Goal: Information Seeking & Learning: Learn about a topic

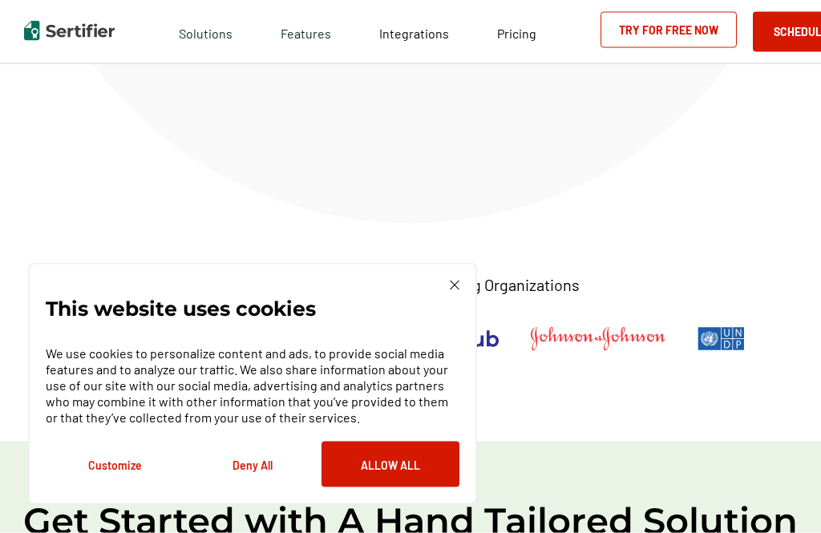
scroll to position [798, 0]
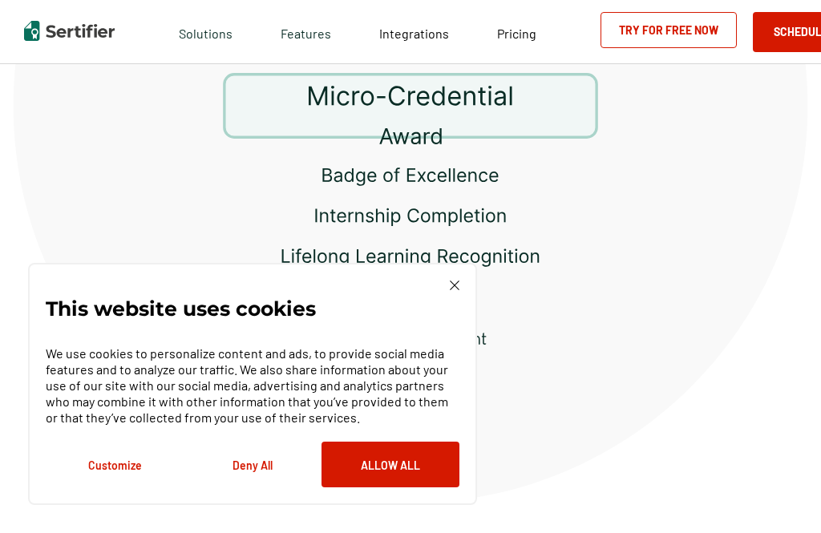
click at [518, 40] on span "Pricing" at bounding box center [516, 33] width 39 height 15
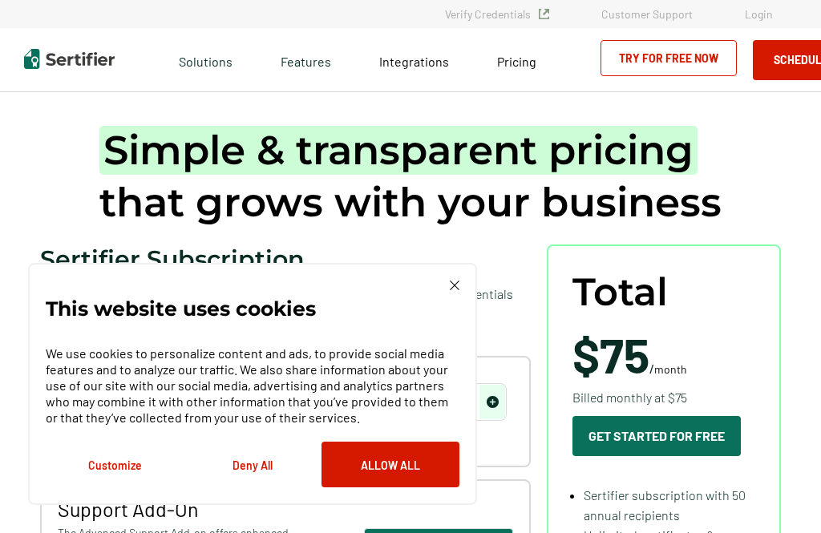
click at [511, 68] on span "Pricing" at bounding box center [516, 61] width 39 height 15
click at [459, 290] on img at bounding box center [455, 286] width 10 height 10
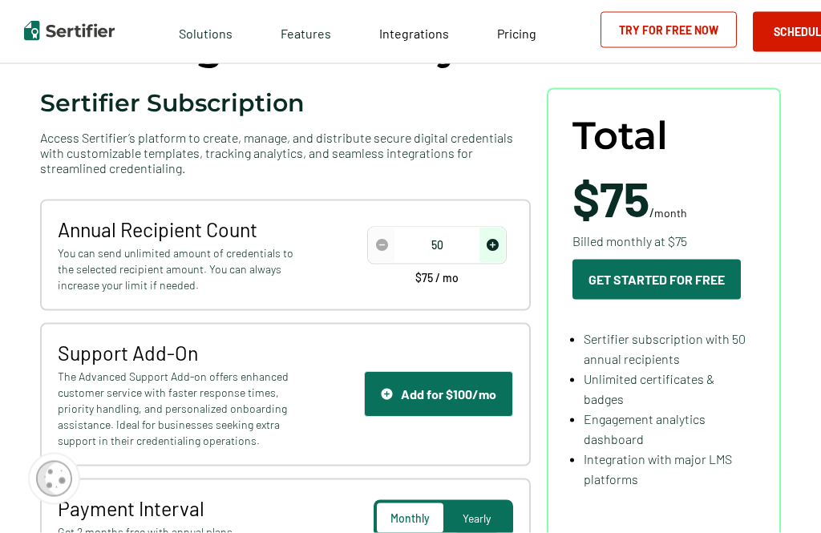
scroll to position [160, 0]
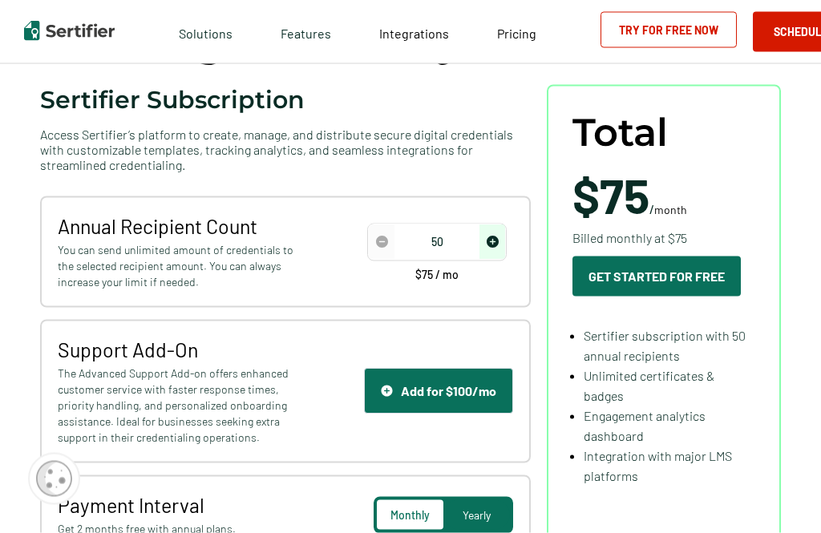
click at [387, 246] on img "decrease number" at bounding box center [382, 242] width 12 height 12
click at [386, 243] on img "decrease number" at bounding box center [382, 242] width 12 height 12
click at [386, 249] on img "decrease number" at bounding box center [382, 242] width 12 height 12
click at [383, 249] on img "decrease number" at bounding box center [382, 242] width 12 height 12
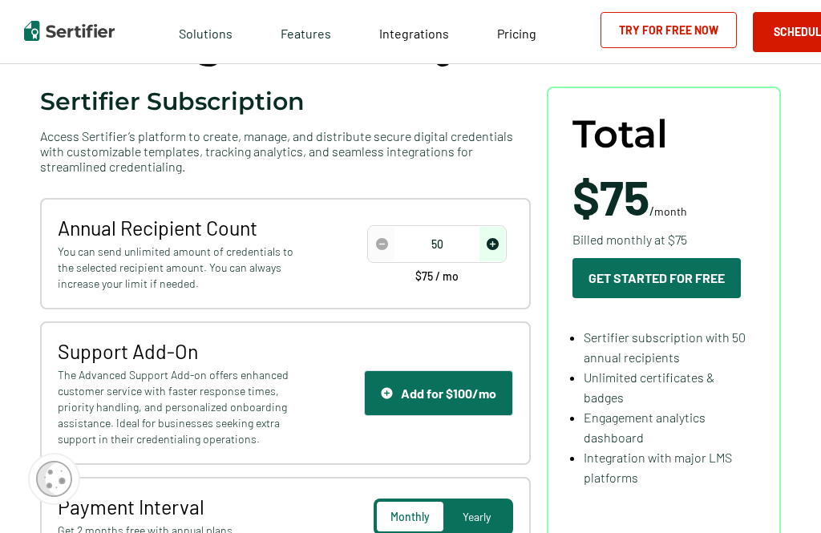
scroll to position [160, 0]
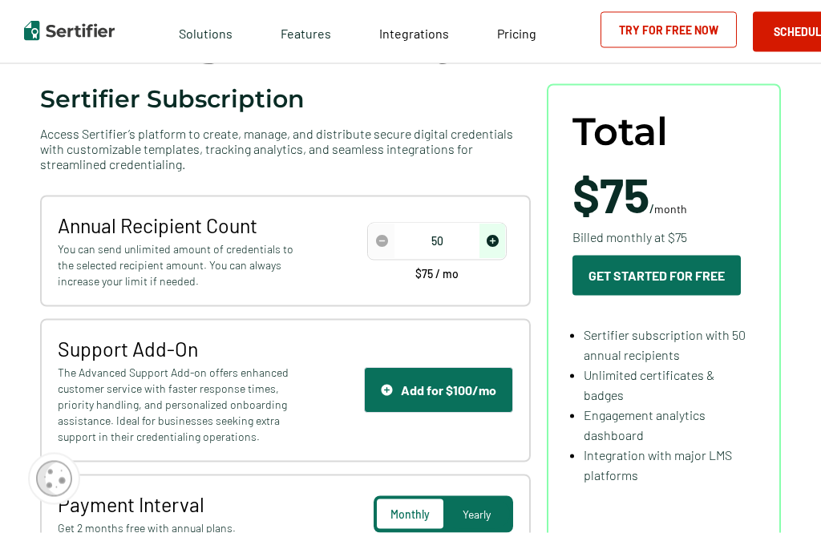
click at [441, 252] on input "50" at bounding box center [437, 242] width 136 height 24
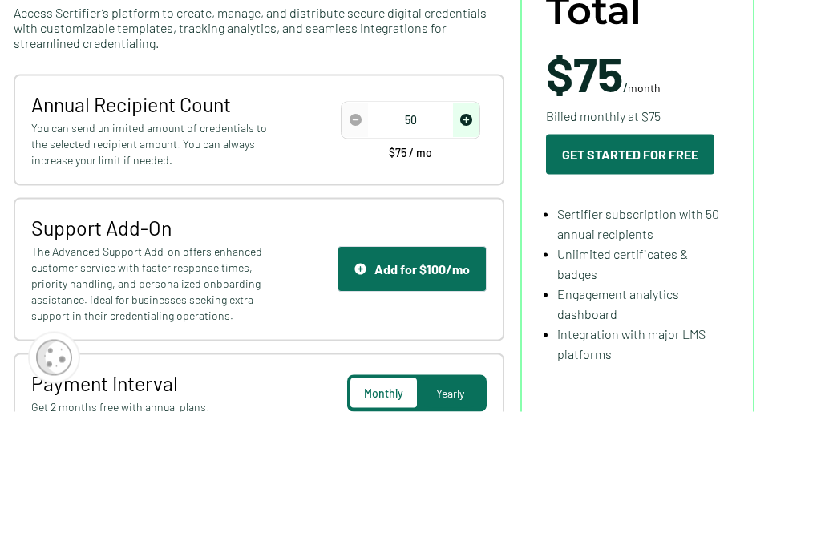
click at [467, 236] on img "increase number" at bounding box center [466, 242] width 12 height 12
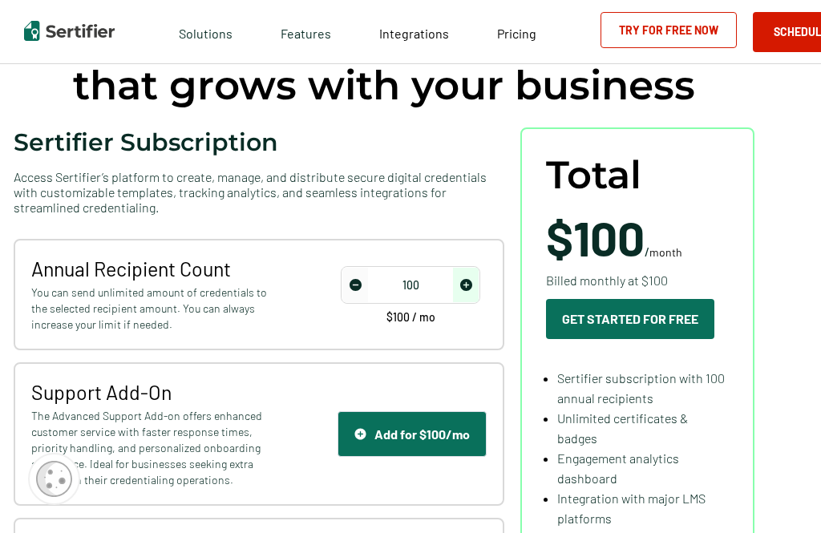
scroll to position [115, 26]
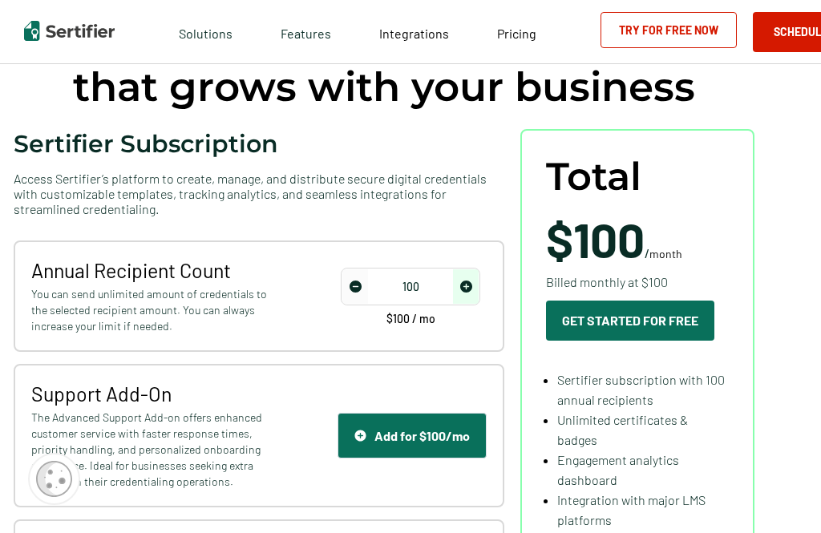
click at [358, 293] on img "decrease number" at bounding box center [356, 287] width 12 height 12
type input "50"
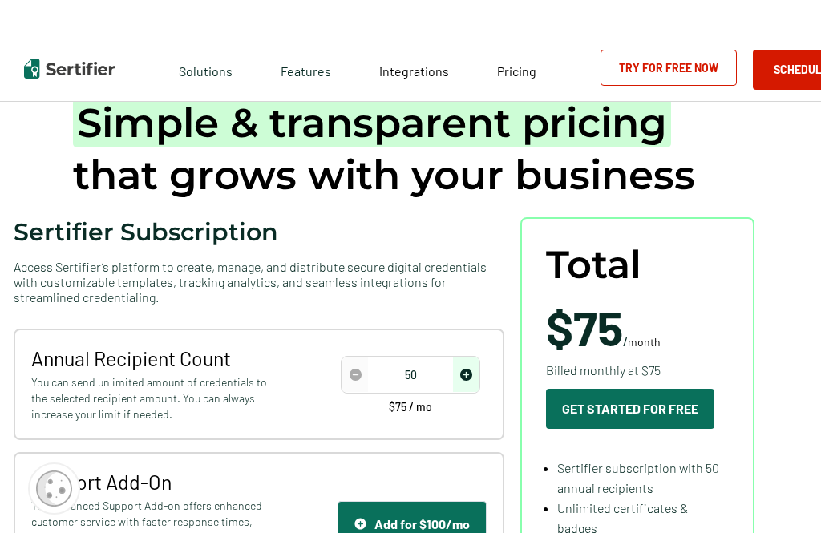
scroll to position [0, 26]
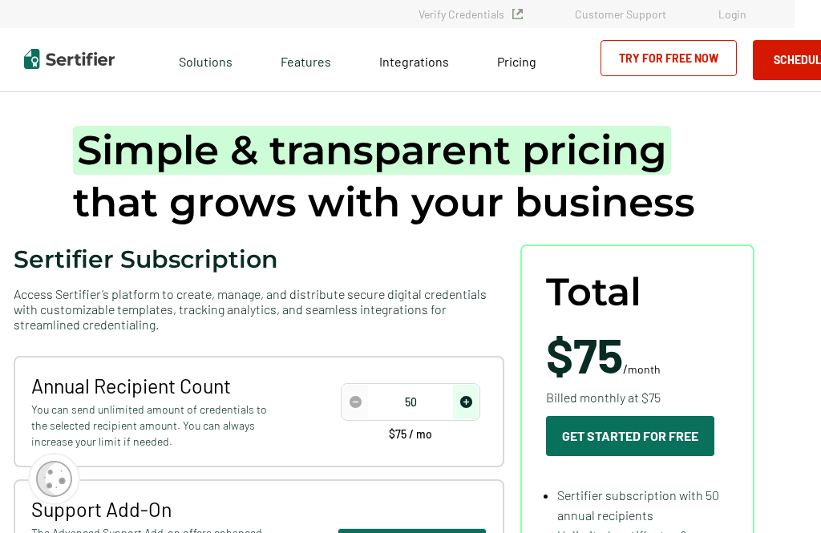
click at [522, 69] on span "Pricing" at bounding box center [516, 61] width 39 height 15
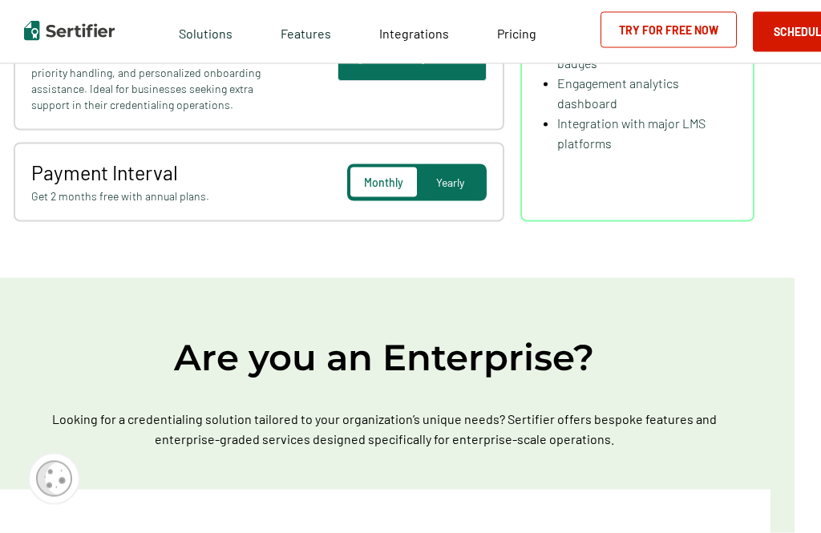
scroll to position [416, 26]
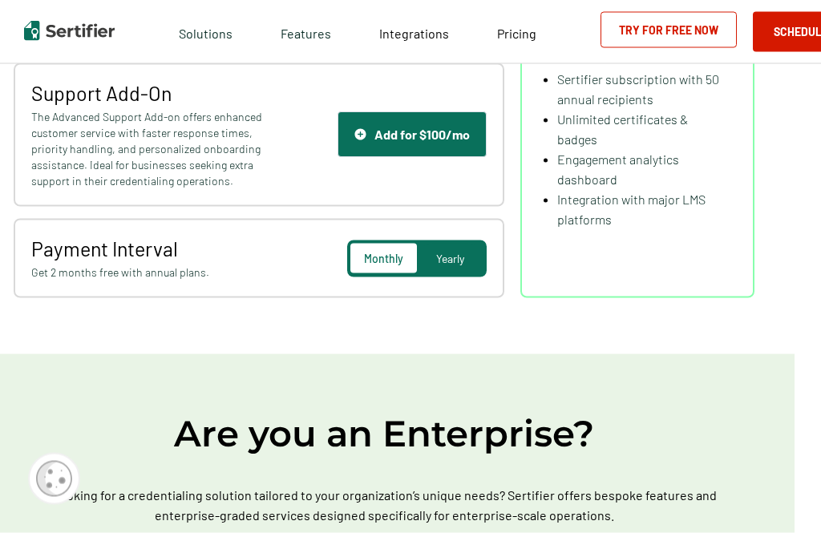
click at [451, 263] on span "Yearly" at bounding box center [450, 259] width 28 height 14
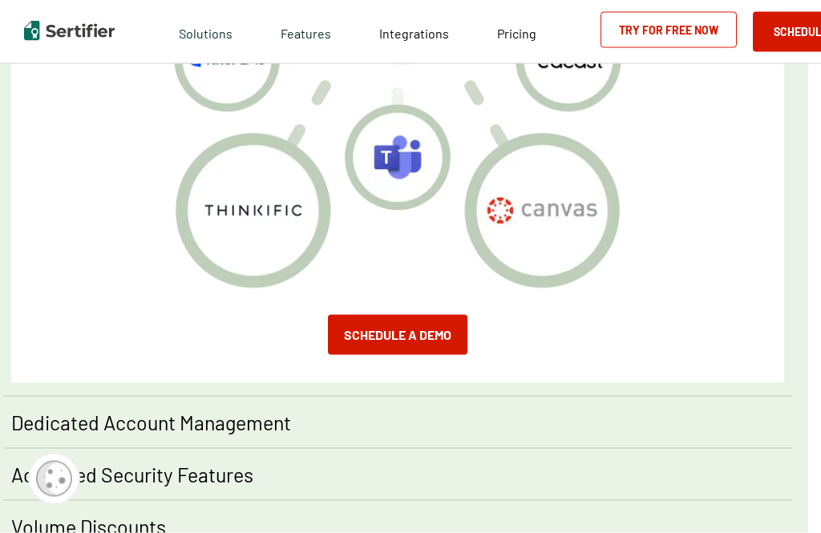
scroll to position [1531, 13]
